Goal: Communication & Community: Answer question/provide support

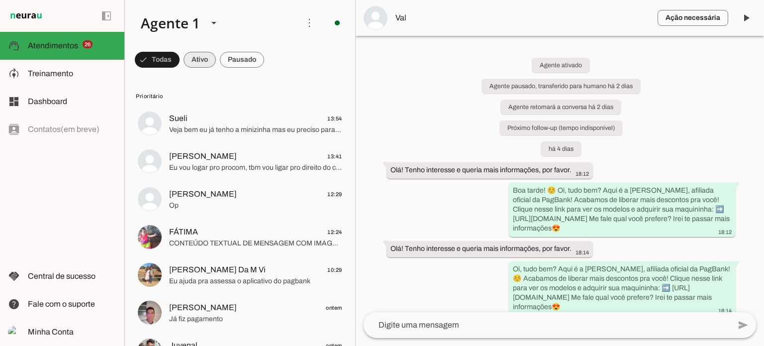
click at [180, 57] on span at bounding box center [157, 60] width 45 height 24
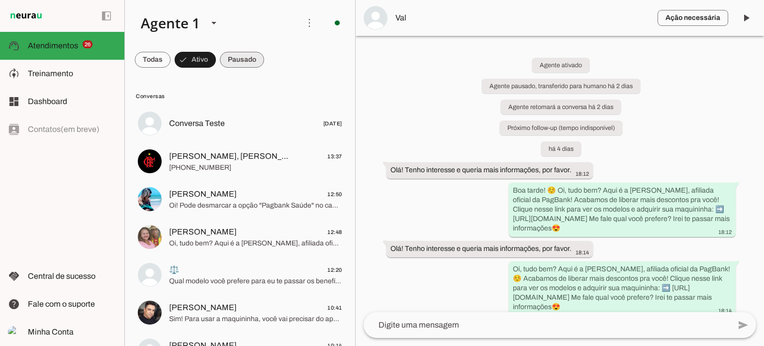
click at [171, 57] on span at bounding box center [153, 60] width 36 height 24
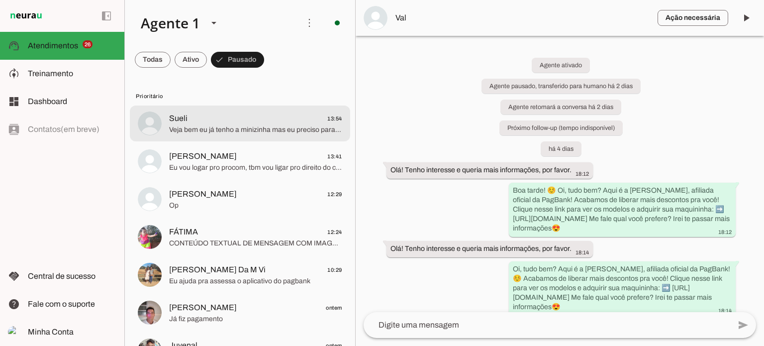
click at [234, 117] on span "Sueli 13:54" at bounding box center [255, 118] width 173 height 12
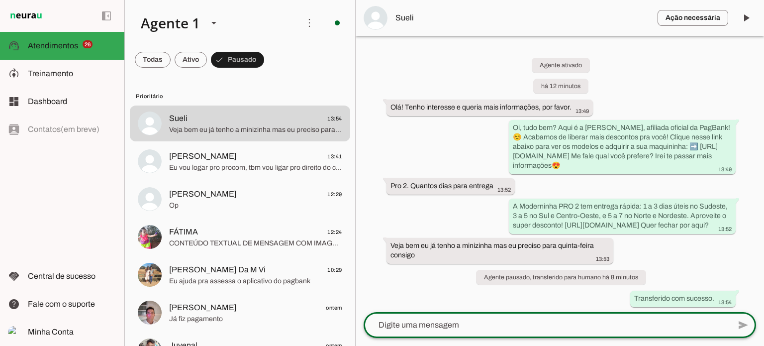
click at [455, 329] on textarea at bounding box center [547, 325] width 367 height 12
